Goal: Information Seeking & Learning: Check status

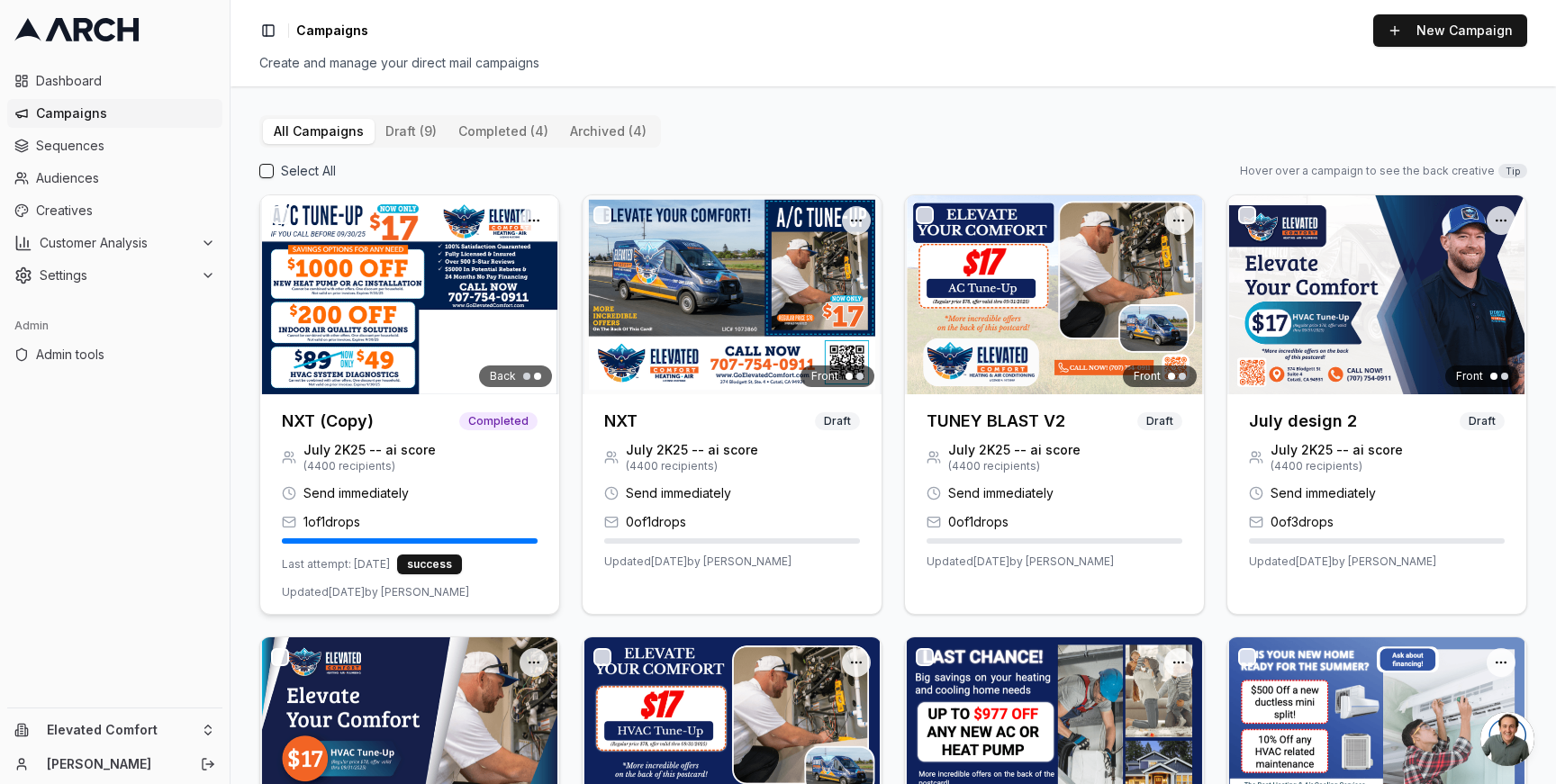
click at [392, 324] on img at bounding box center [410, 294] width 299 height 199
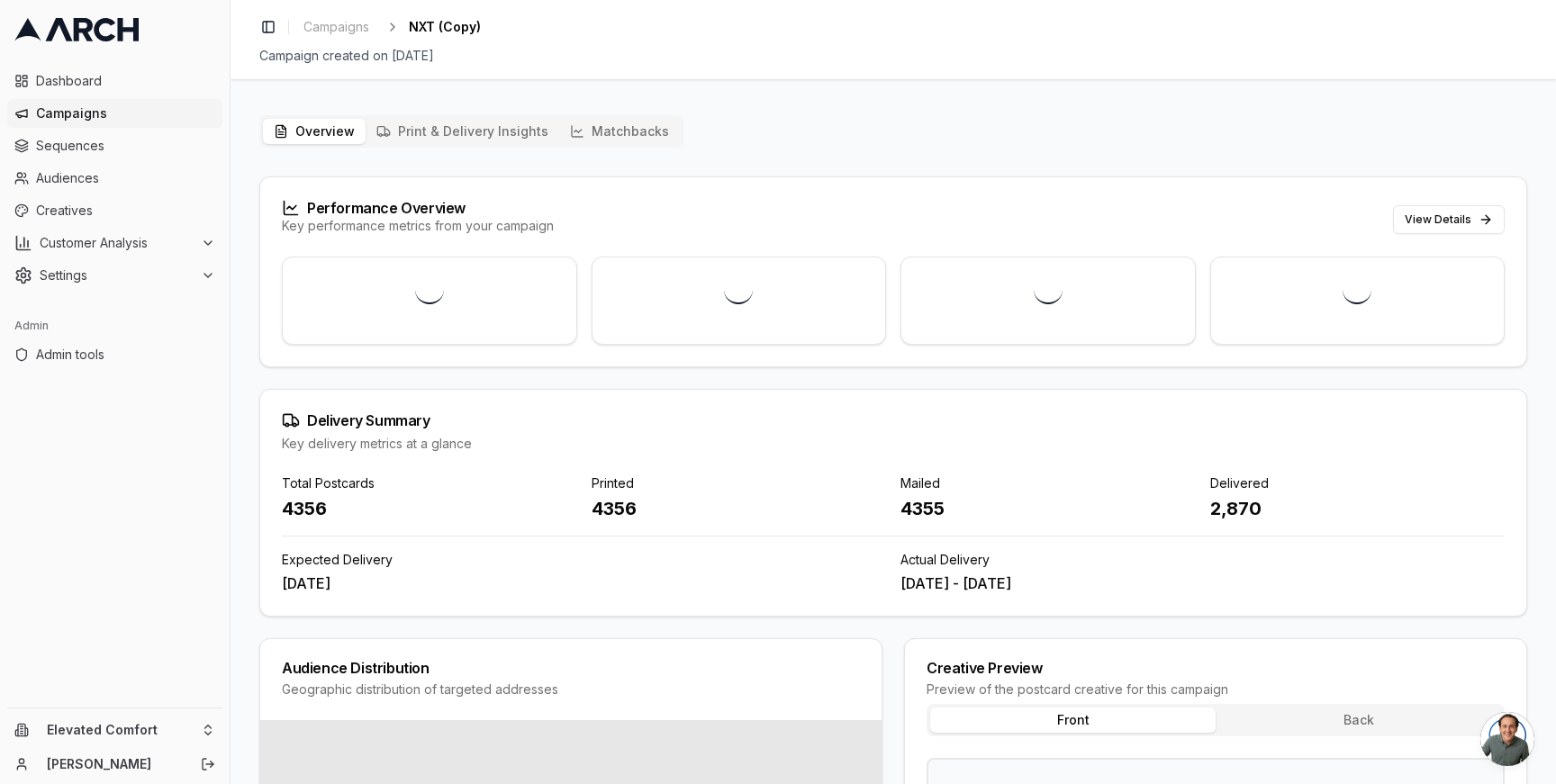
click at [598, 137] on button "Matchbacks" at bounding box center [620, 131] width 121 height 25
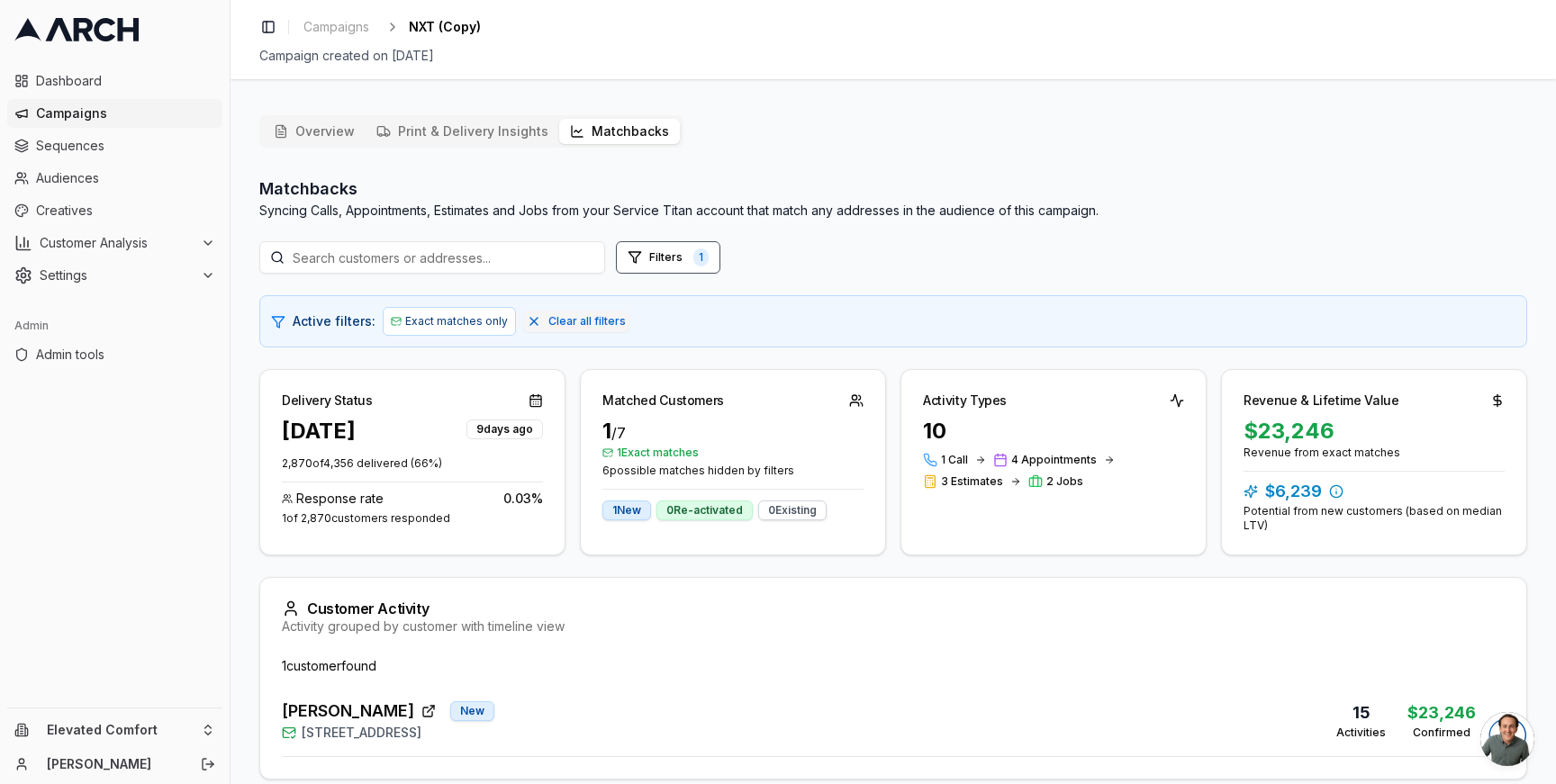
click at [387, 634] on div "Activity grouped by customer with timeline view" at bounding box center [893, 626] width 1223 height 18
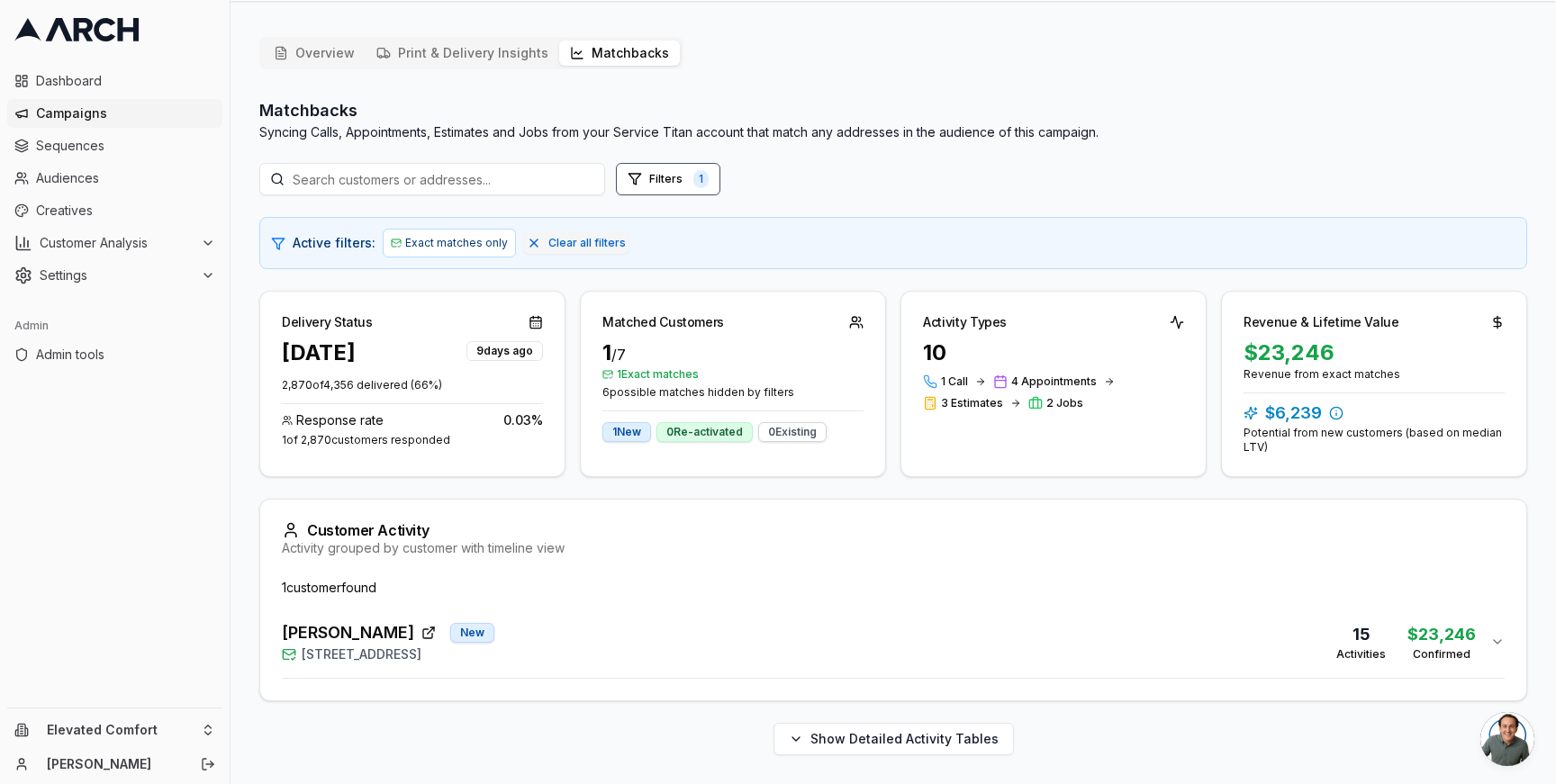
click at [366, 643] on span "Joan Bagniewski" at bounding box center [347, 633] width 133 height 25
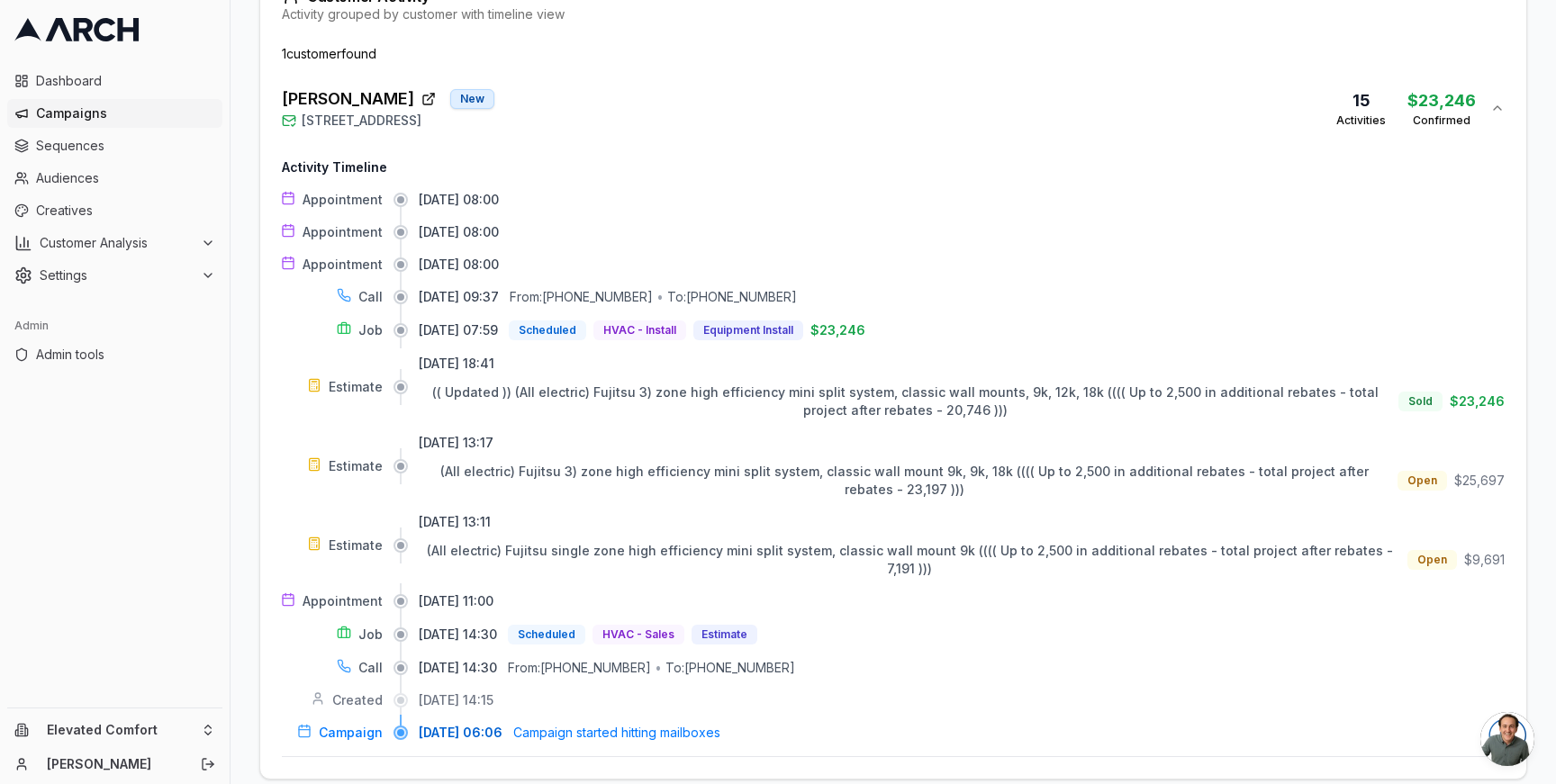
scroll to position [618, 0]
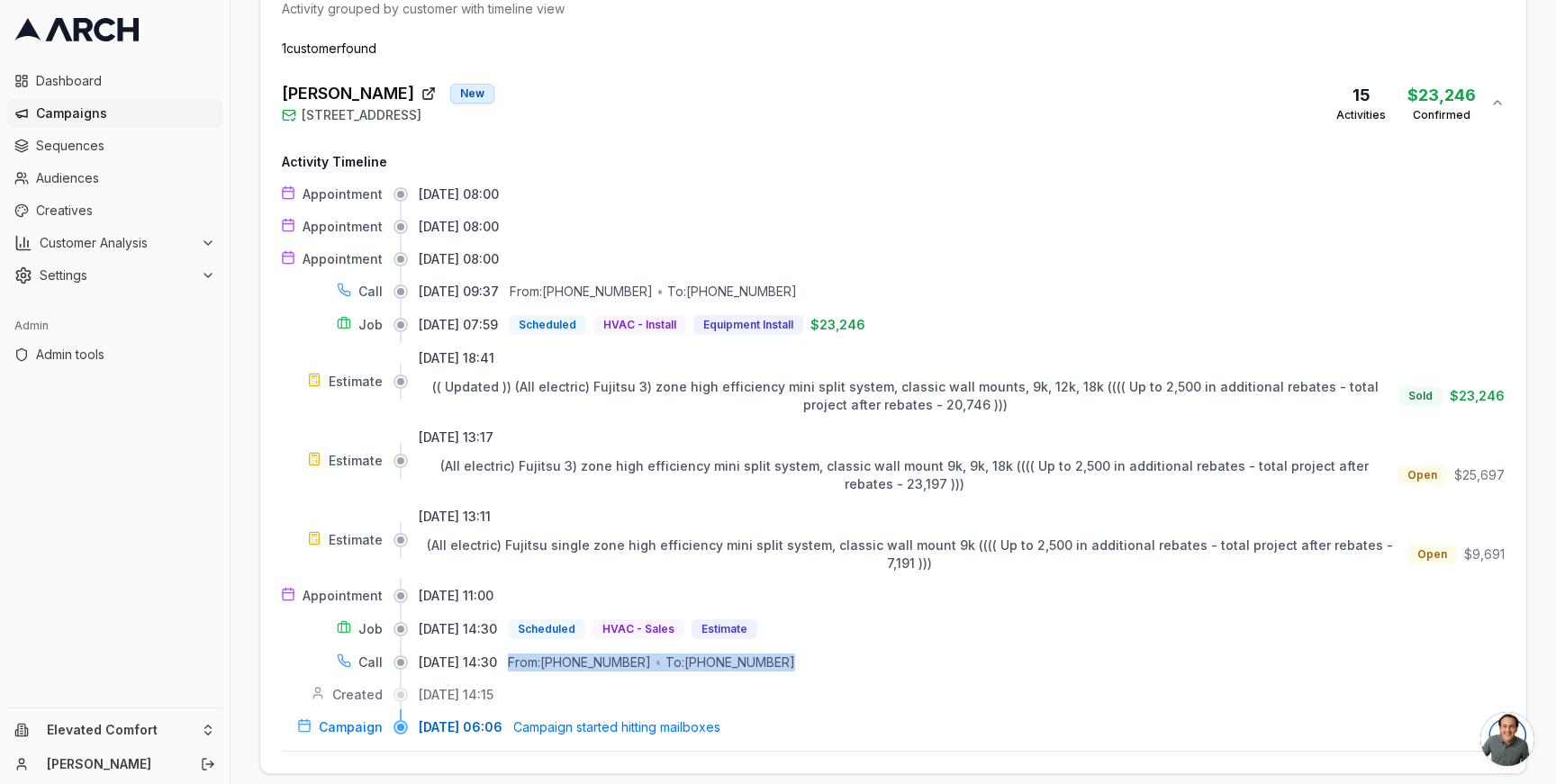
drag, startPoint x: 805, startPoint y: 647, endPoint x: 541, endPoint y: 647, distance: 264.0
click at [541, 654] on div "08/07/2025, 14:30 From: (415) 999-9927 • To: (707) 284-1039" at bounding box center [961, 662] width 1086 height 18
copy div "From: (415) 999-9927 • To: (707) 284-1039"
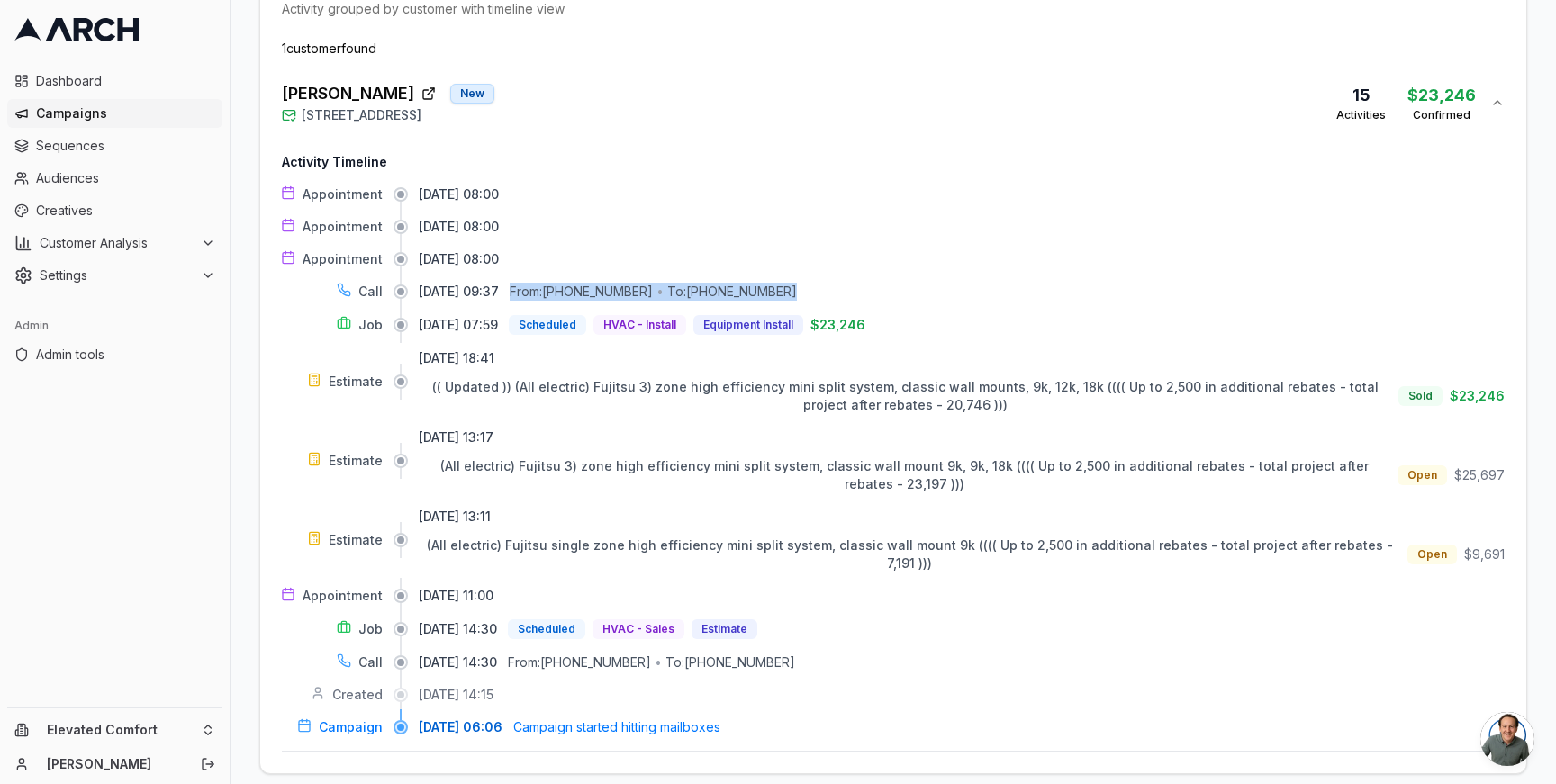
drag, startPoint x: 809, startPoint y: 291, endPoint x: 542, endPoint y: 290, distance: 267.0
click at [542, 290] on div "08/12/2025, 09:37 From: +17077060381 • To: (707) 953-1304" at bounding box center [961, 291] width 1086 height 18
copy div "From: +17077060381 • To: (707) 953-1304"
click at [502, 279] on div "Appointment 08/15/2025, 08:00 Appointment 08/14/2025, 08:00 Appointment 08/13/2…" at bounding box center [893, 461] width 1223 height 551
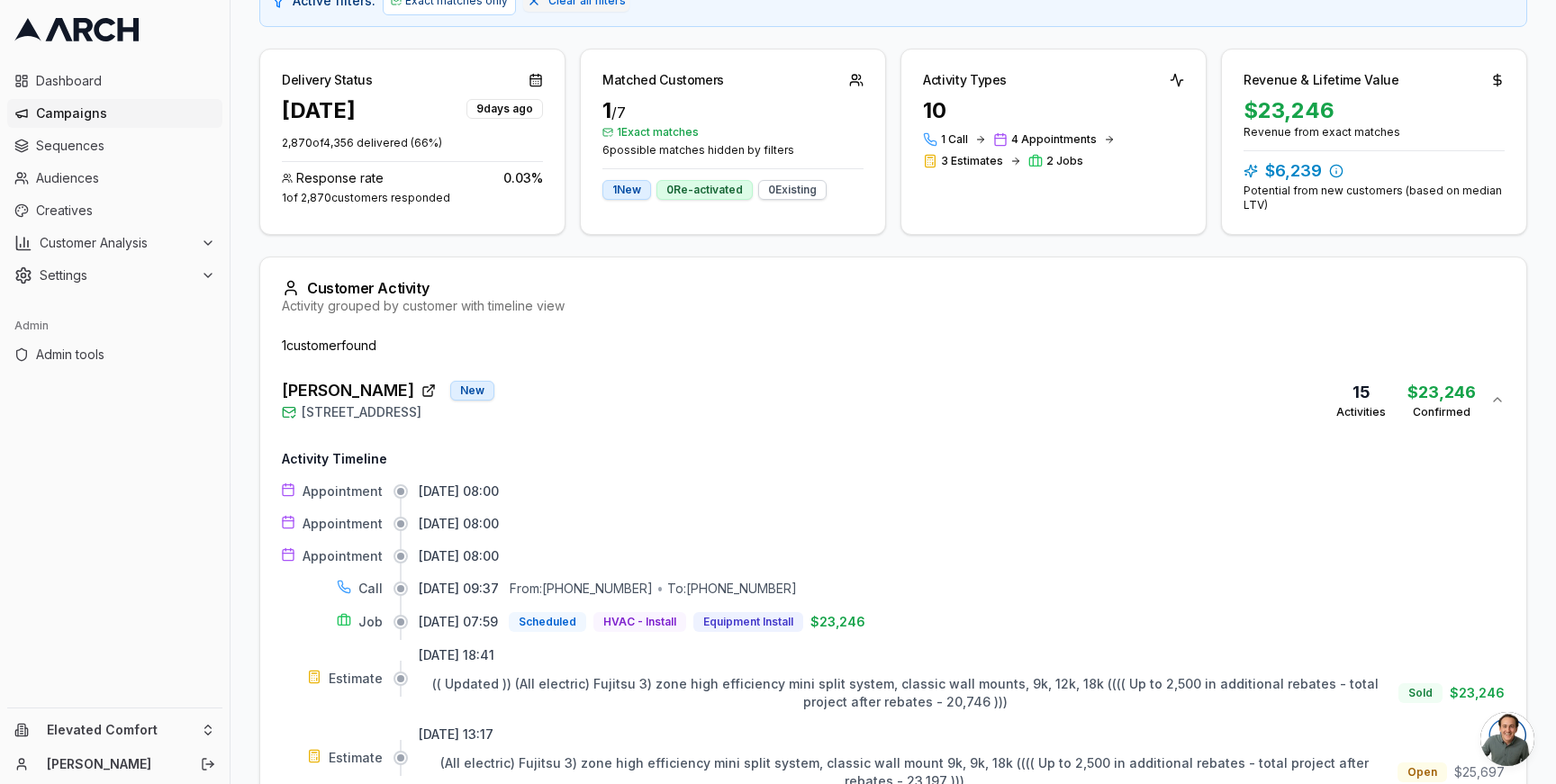
click at [624, 392] on div "Joan Bagniewski New 15 Corte Sereno, Greenbrae, CA 94904 15 Activities $23,246 …" at bounding box center [885, 399] width 1209 height 44
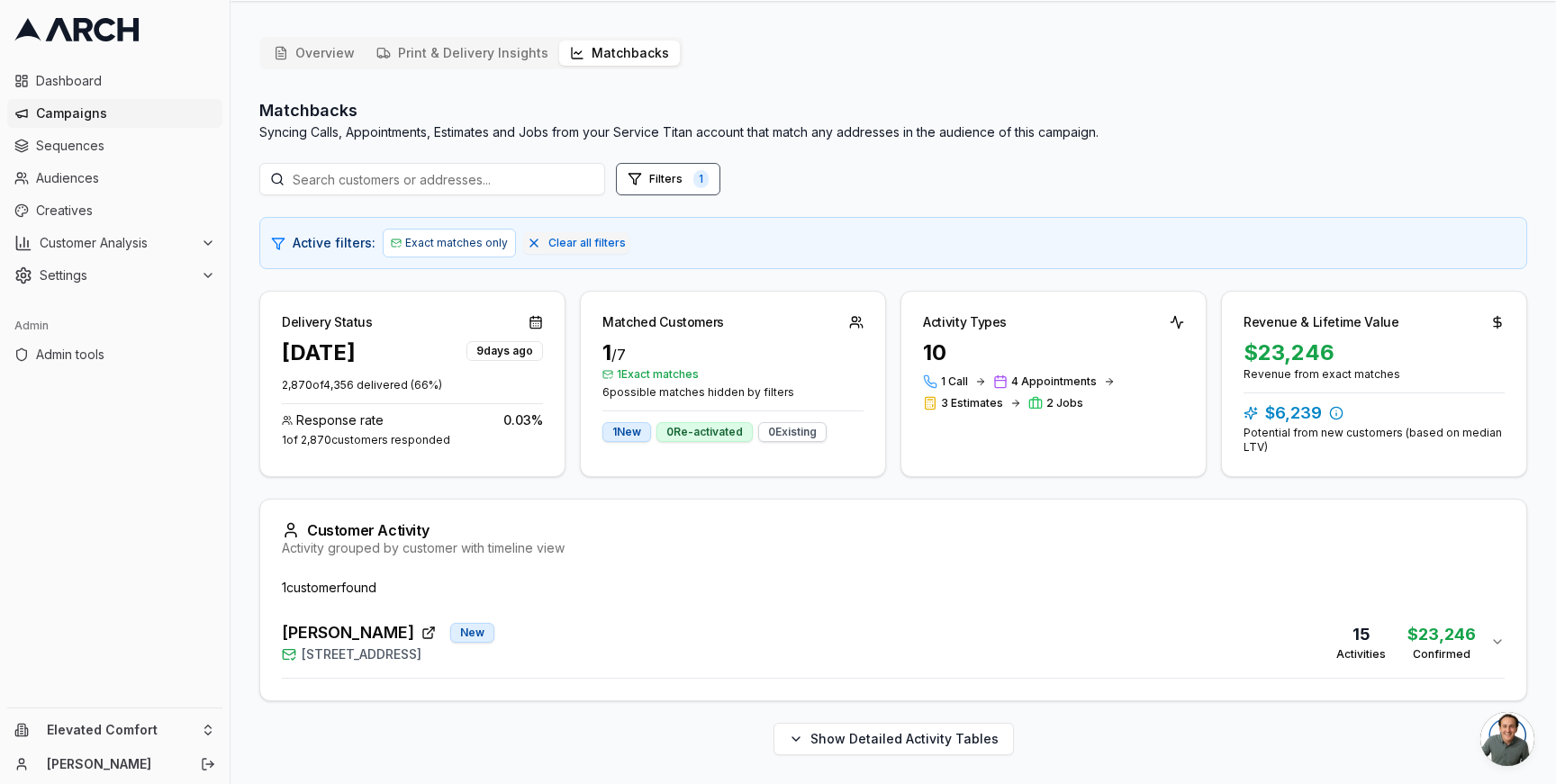
scroll to position [78, 0]
